Goal: Use online tool/utility: Utilize a website feature to perform a specific function

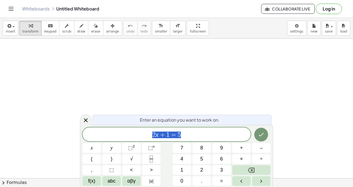
scroll to position [0, 0]
click at [77, 31] on span "draw" at bounding box center [81, 32] width 8 height 4
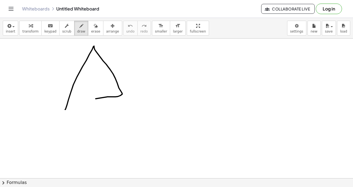
drag, startPoint x: 65, startPoint y: 110, endPoint x: 73, endPoint y: 100, distance: 12.6
drag, startPoint x: 64, startPoint y: 114, endPoint x: 67, endPoint y: 124, distance: 9.6
drag, startPoint x: 64, startPoint y: 122, endPoint x: 72, endPoint y: 115, distance: 10.4
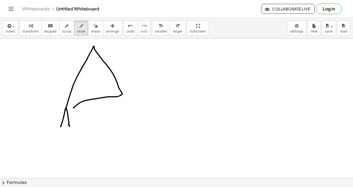
drag, startPoint x: 129, startPoint y: 99, endPoint x: 122, endPoint y: 106, distance: 9.8
drag, startPoint x: 105, startPoint y: 43, endPoint x: 106, endPoint y: 47, distance: 5.0
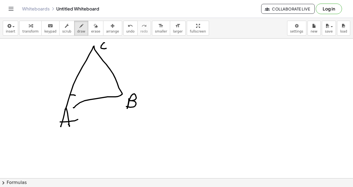
drag, startPoint x: 71, startPoint y: 95, endPoint x: 80, endPoint y: 101, distance: 10.9
drag, startPoint x: 80, startPoint y: 87, endPoint x: 80, endPoint y: 95, distance: 7.8
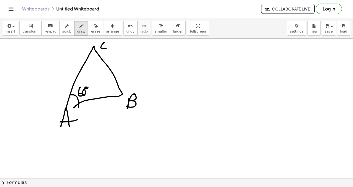
drag, startPoint x: 87, startPoint y: 87, endPoint x: 84, endPoint y: 86, distance: 3.7
drag, startPoint x: 122, startPoint y: 93, endPoint x: 79, endPoint y: 75, distance: 46.5
drag, startPoint x: 78, startPoint y: 75, endPoint x: 82, endPoint y: 73, distance: 4.2
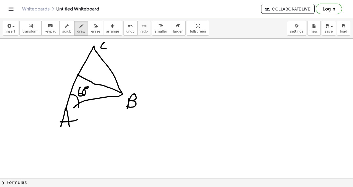
drag, startPoint x: 73, startPoint y: 73, endPoint x: 78, endPoint y: 71, distance: 5.0
drag, startPoint x: 111, startPoint y: 86, endPoint x: 116, endPoint y: 76, distance: 11.1
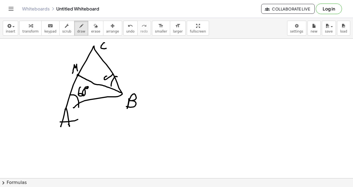
drag, startPoint x: 106, startPoint y: 76, endPoint x: 113, endPoint y: 73, distance: 8.3
drag, startPoint x: 112, startPoint y: 89, endPoint x: 107, endPoint y: 96, distance: 8.5
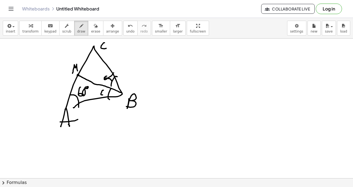
drag, startPoint x: 104, startPoint y: 90, endPoint x: 107, endPoint y: 90, distance: 3.6
drag, startPoint x: 103, startPoint y: 92, endPoint x: 108, endPoint y: 93, distance: 5.0
drag, startPoint x: 94, startPoint y: 46, endPoint x: 93, endPoint y: 96, distance: 49.7
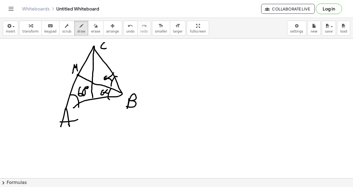
drag, startPoint x: 93, startPoint y: 98, endPoint x: 94, endPoint y: 101, distance: 3.4
drag, startPoint x: 93, startPoint y: 100, endPoint x: 100, endPoint y: 98, distance: 7.0
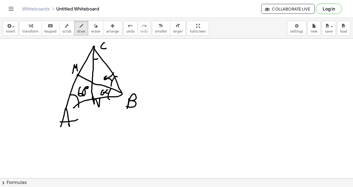
drag, startPoint x: 95, startPoint y: 59, endPoint x: 99, endPoint y: 57, distance: 5.4
drag, startPoint x: 96, startPoint y: 62, endPoint x: 100, endPoint y: 65, distance: 5.1
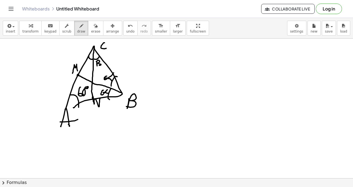
drag, startPoint x: 89, startPoint y: 57, endPoint x: 91, endPoint y: 60, distance: 4.1
drag, startPoint x: 89, startPoint y: 61, endPoint x: 90, endPoint y: 65, distance: 4.7
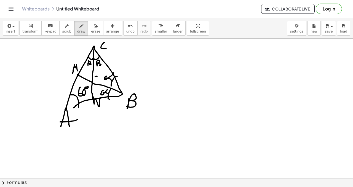
drag, startPoint x: 96, startPoint y: 76, endPoint x: 96, endPoint y: 80, distance: 3.4
